Goal: Task Accomplishment & Management: Use online tool/utility

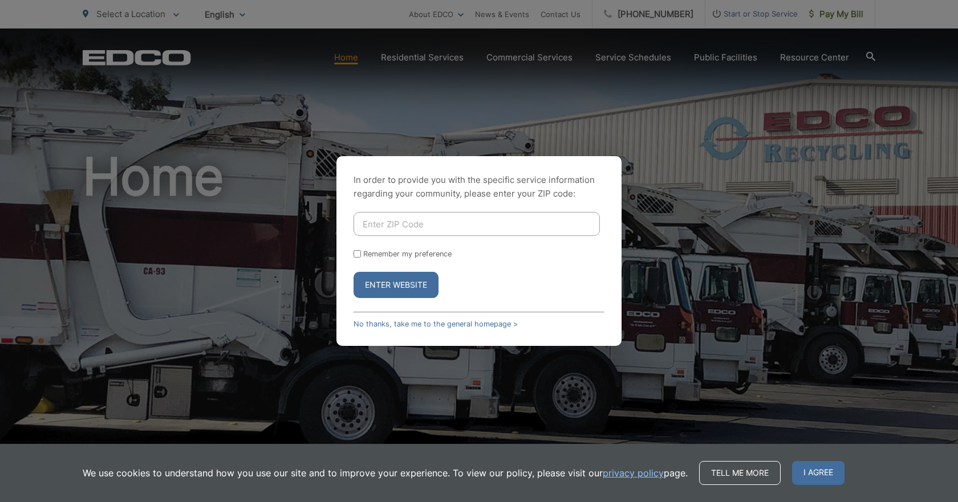
click at [420, 228] on input "Enter ZIP Code" at bounding box center [477, 224] width 246 height 24
type input "91977"
click at [421, 292] on button "Enter Website" at bounding box center [396, 285] width 85 height 26
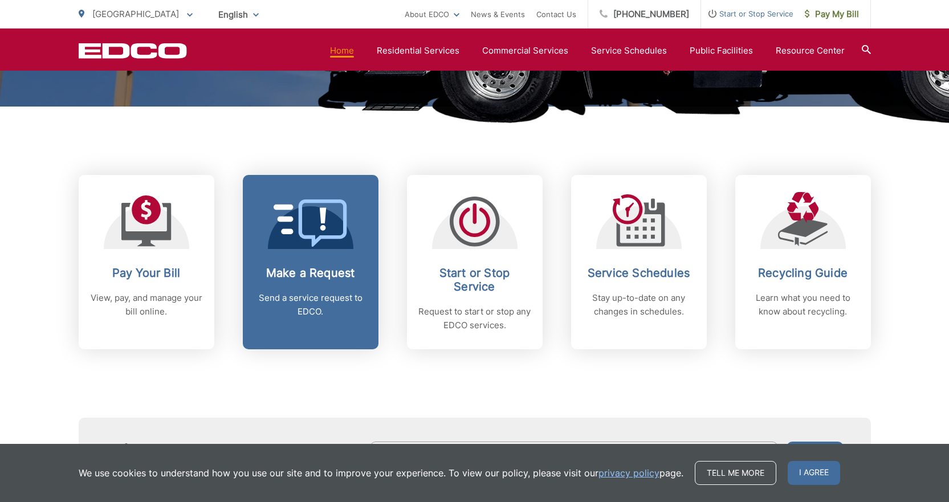
scroll to position [399, 0]
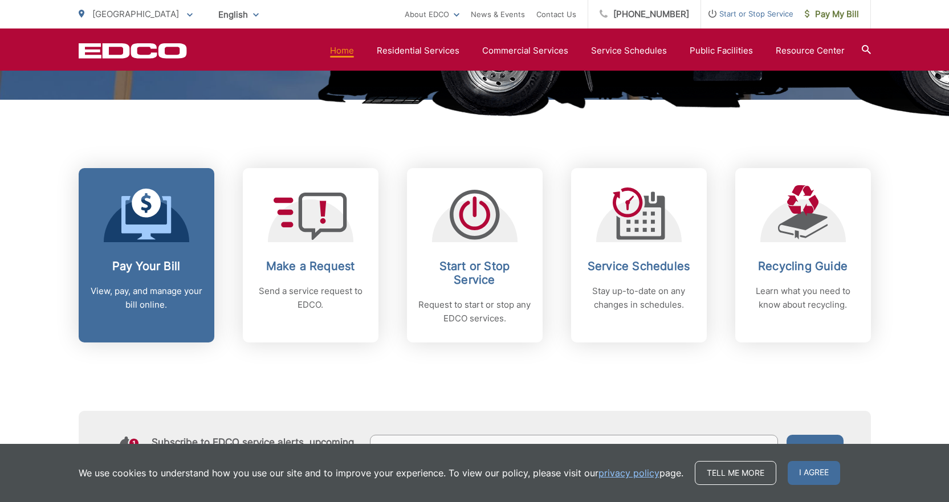
click at [142, 249] on link "Pay Your Bill View, pay, and manage your bill online." at bounding box center [147, 255] width 136 height 174
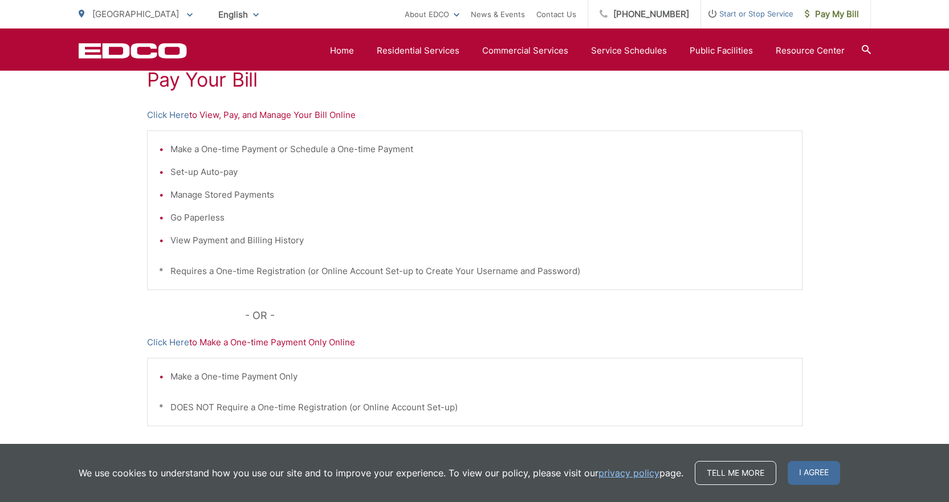
scroll to position [285, 0]
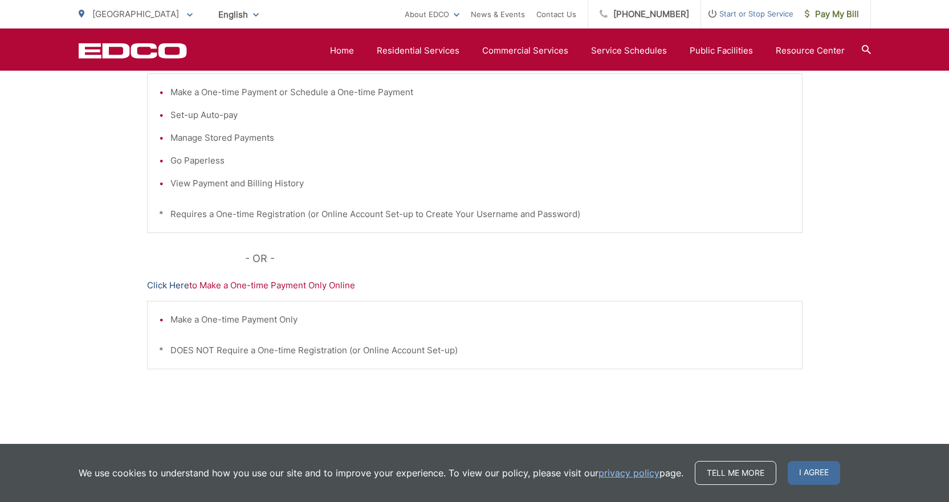
click at [174, 288] on link "Click Here" at bounding box center [168, 286] width 42 height 14
